Goal: Task Accomplishment & Management: Manage account settings

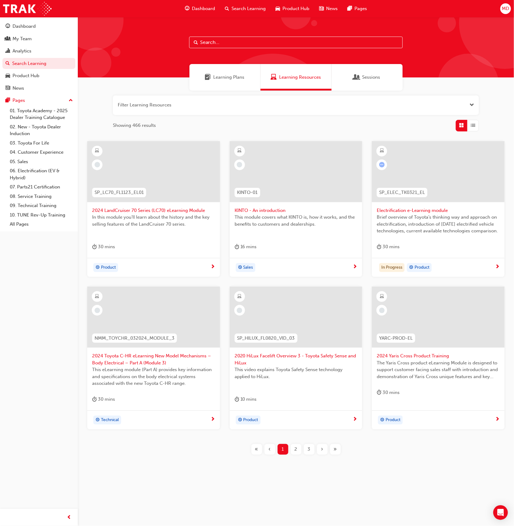
click at [223, 41] on input "text" at bounding box center [296, 43] width 214 height 12
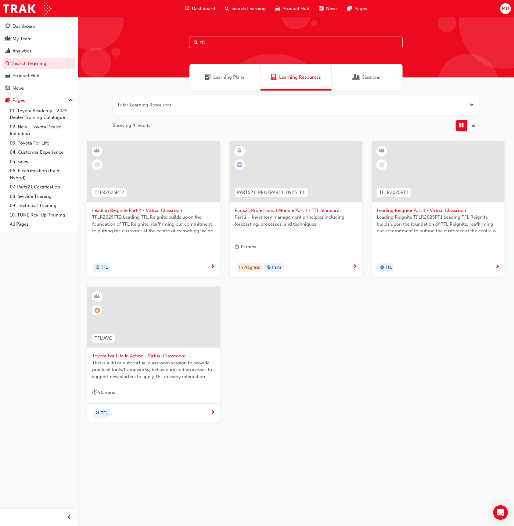
type input "tfl"
click at [174, 363] on span "This is a 90 minute virtual classroom session to provide practical tools/framew…" at bounding box center [153, 370] width 123 height 21
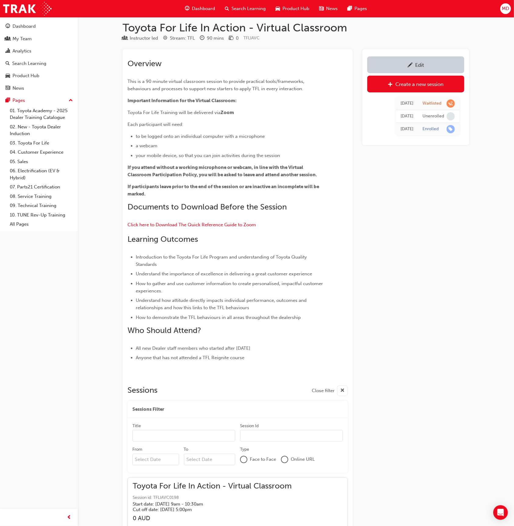
scroll to position [7248, 0]
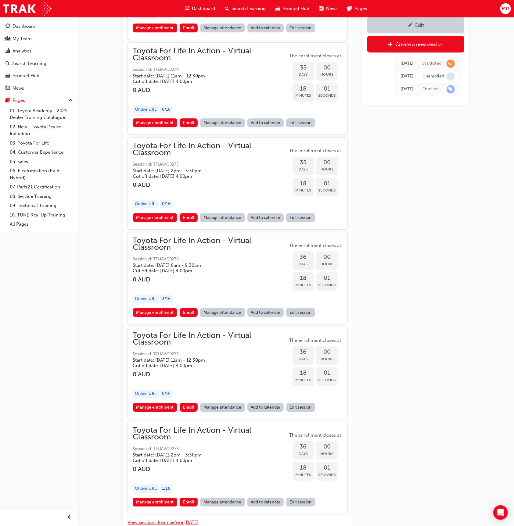
click at [180, 519] on button "View sessions from before [DATE]" at bounding box center [162, 522] width 71 height 7
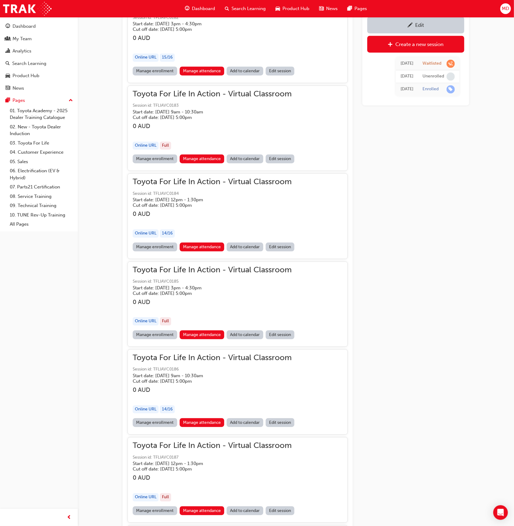
scroll to position [43923, 0]
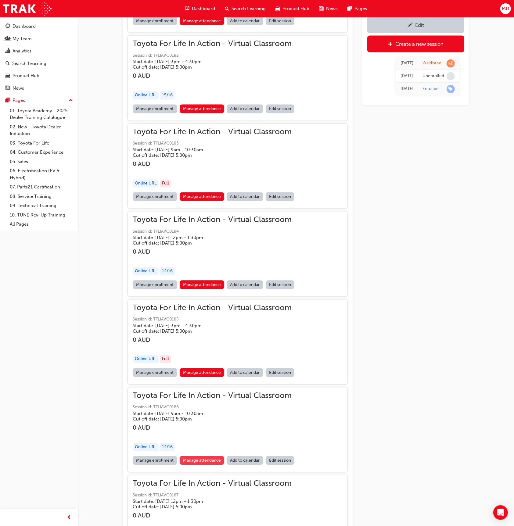
click at [201, 456] on link "Manage attendance" at bounding box center [202, 460] width 45 height 9
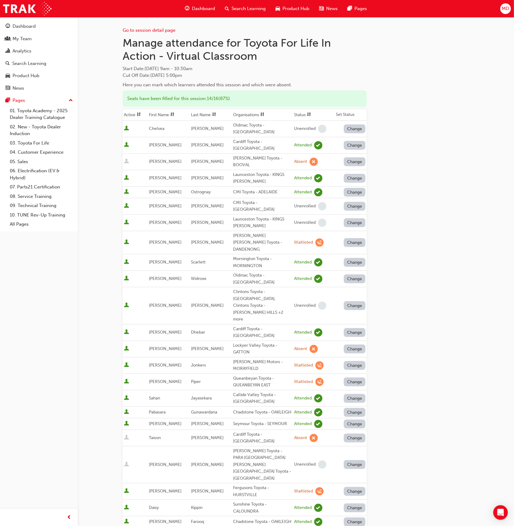
click at [212, 113] on span "sorting-icon" at bounding box center [214, 114] width 4 height 5
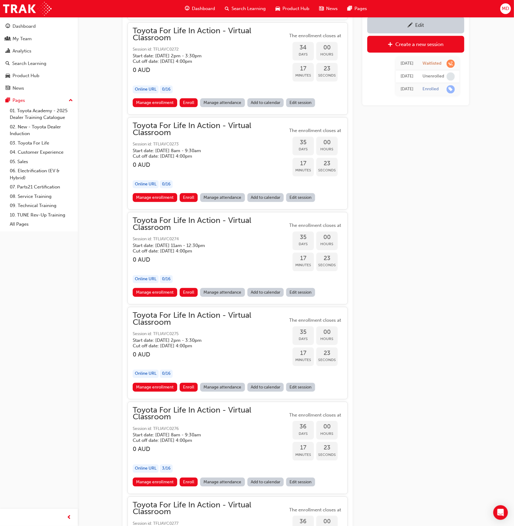
scroll to position [7248, 0]
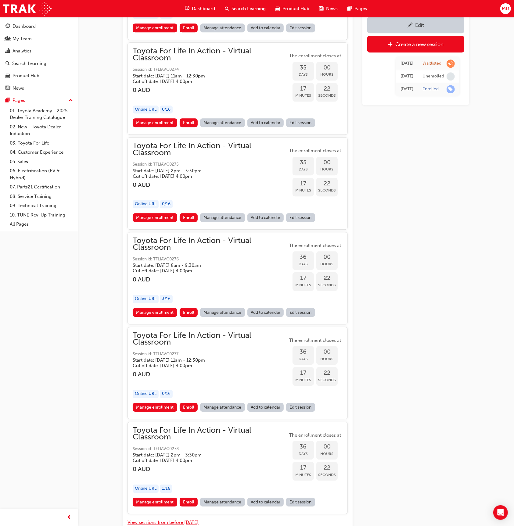
click at [186, 519] on button "View sessions from before [DATE]" at bounding box center [162, 522] width 71 height 7
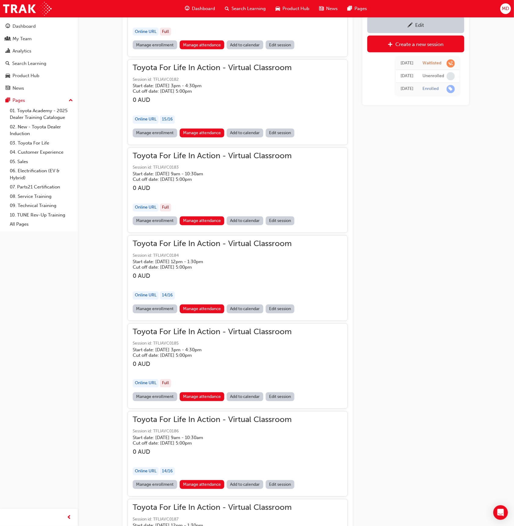
scroll to position [43811, 0]
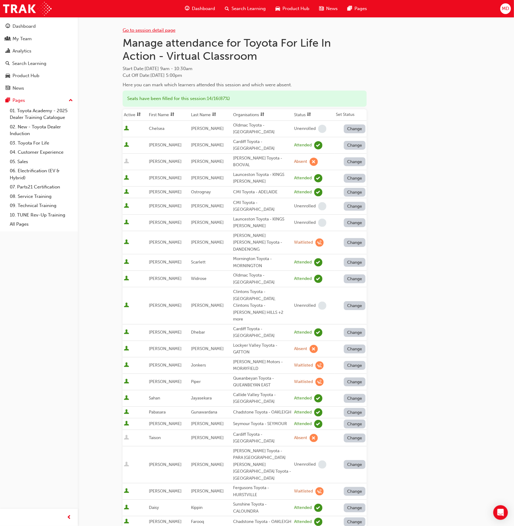
click at [163, 30] on link "Go to session detail page" at bounding box center [149, 29] width 53 height 5
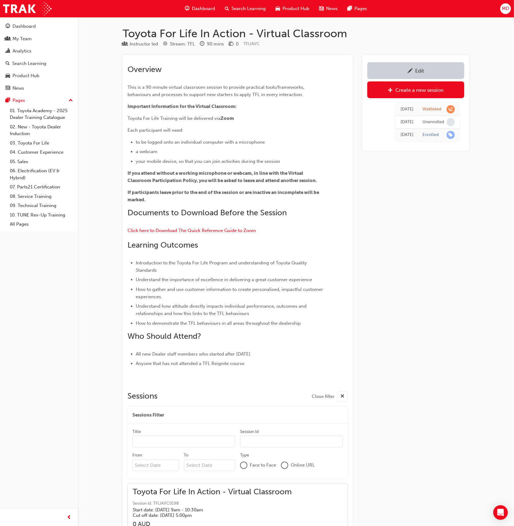
scroll to position [7248, 0]
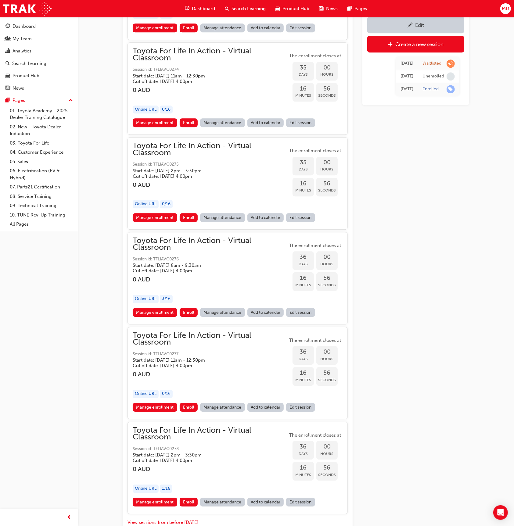
click at [183, 519] on button "View sessions from before [DATE]" at bounding box center [162, 522] width 71 height 7
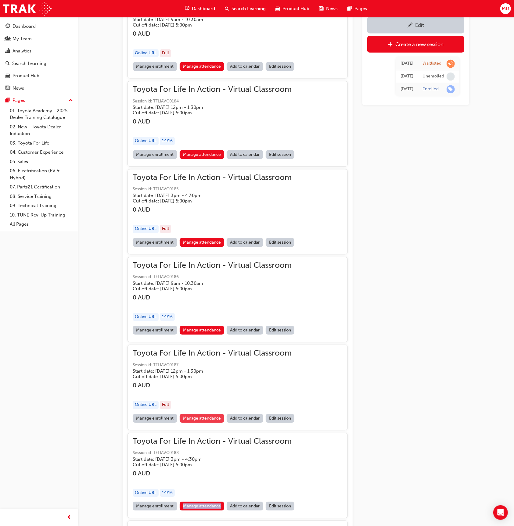
scroll to position [44053, 0]
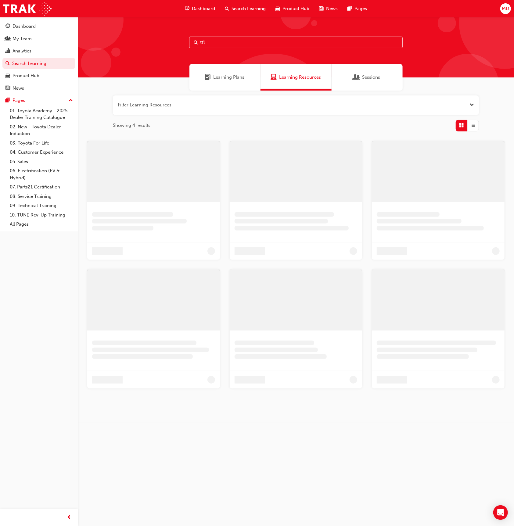
drag, startPoint x: 221, startPoint y: 46, endPoint x: 220, endPoint y: 43, distance: 3.2
click at [221, 45] on input "tfl" at bounding box center [296, 43] width 214 height 12
paste input "T21-DTCH2"
drag, startPoint x: 185, startPoint y: 40, endPoint x: 164, endPoint y: 38, distance: 20.5
click at [164, 38] on div "T21-DTCH2" at bounding box center [296, 47] width 436 height 60
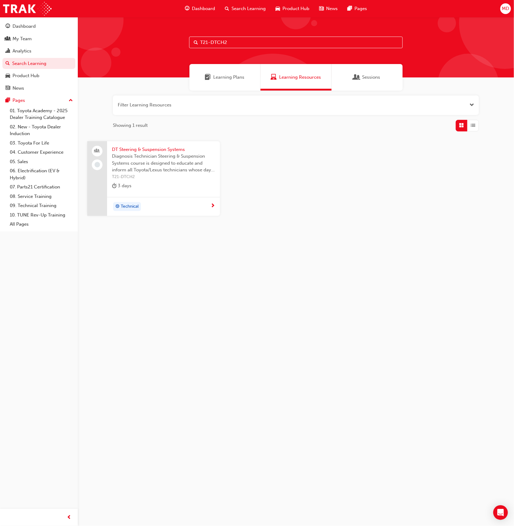
type input "T21-DTCH2"
click at [205, 159] on span "Diagnosis Technician Steering & Suspension Systems course is designed to educat…" at bounding box center [163, 163] width 103 height 21
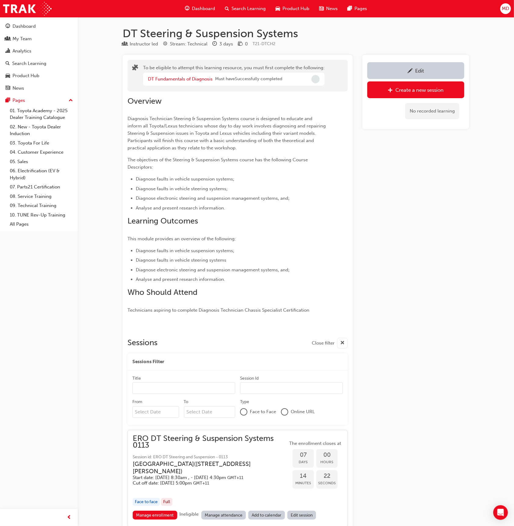
scroll to position [149, 0]
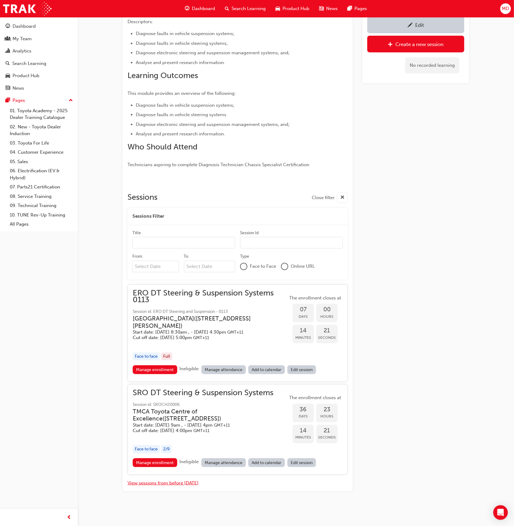
click at [191, 484] on button "View sessions from before [DATE]" at bounding box center [162, 483] width 71 height 7
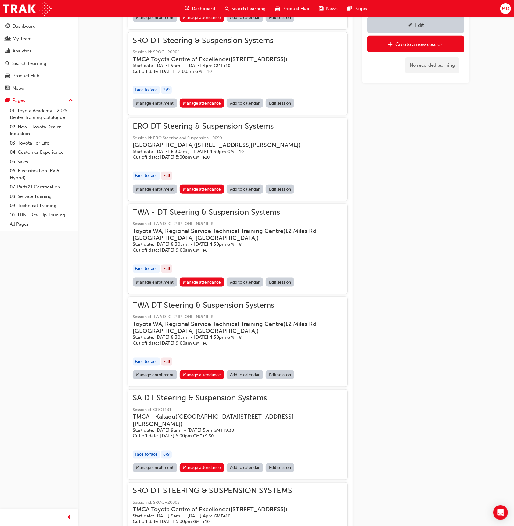
scroll to position [4964, 0]
click at [214, 194] on link "Manage attendance" at bounding box center [202, 189] width 45 height 9
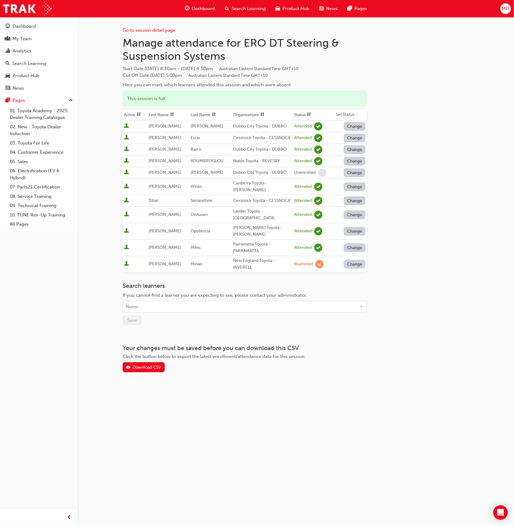
scroll to position [149, 0]
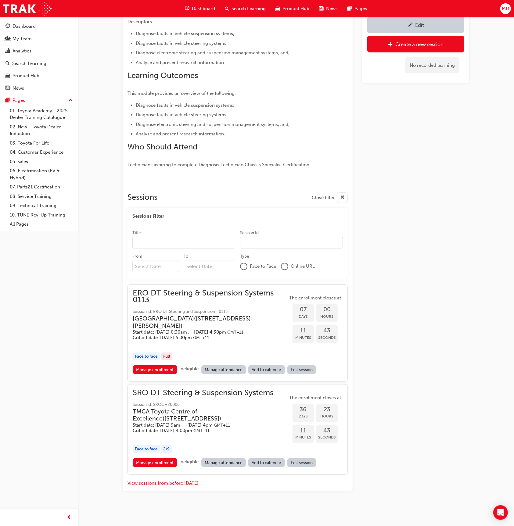
click at [178, 483] on button "View sessions from before [DATE]" at bounding box center [162, 483] width 71 height 7
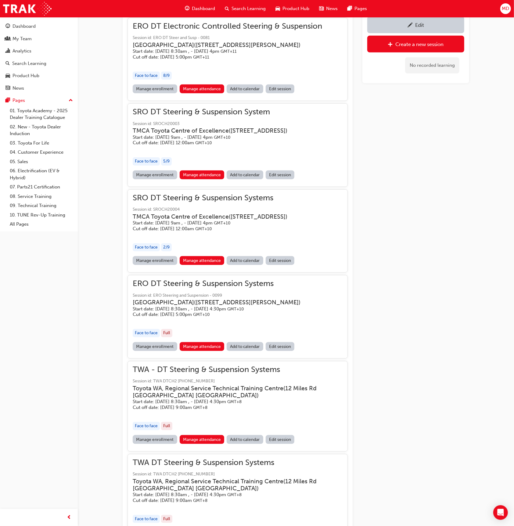
scroll to position [4806, 0]
click at [201, 180] on link "Manage attendance" at bounding box center [202, 175] width 45 height 9
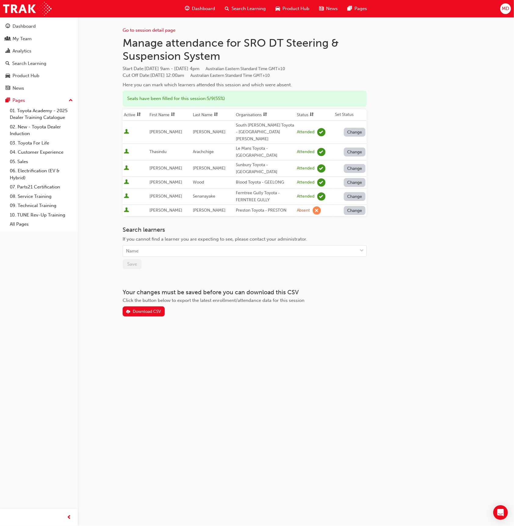
click at [362, 206] on button "Change" at bounding box center [355, 210] width 22 height 9
click at [352, 221] on div "Enrolled" at bounding box center [348, 219] width 18 height 7
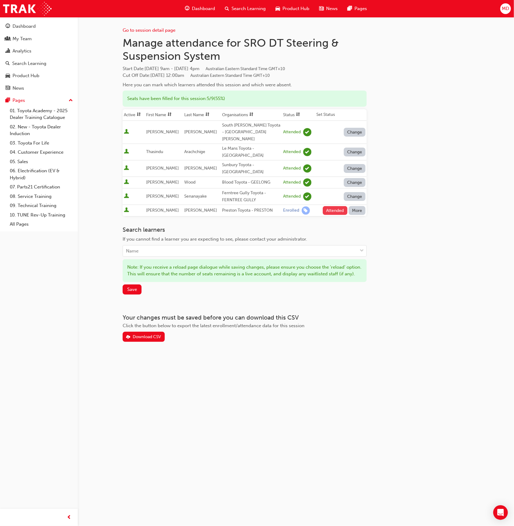
click at [338, 206] on button "Attended" at bounding box center [335, 210] width 25 height 9
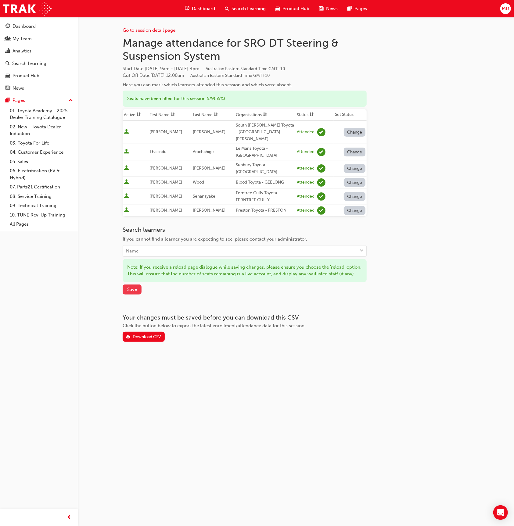
click at [136, 287] on span "Save" at bounding box center [132, 289] width 10 height 5
